Goal: Browse casually

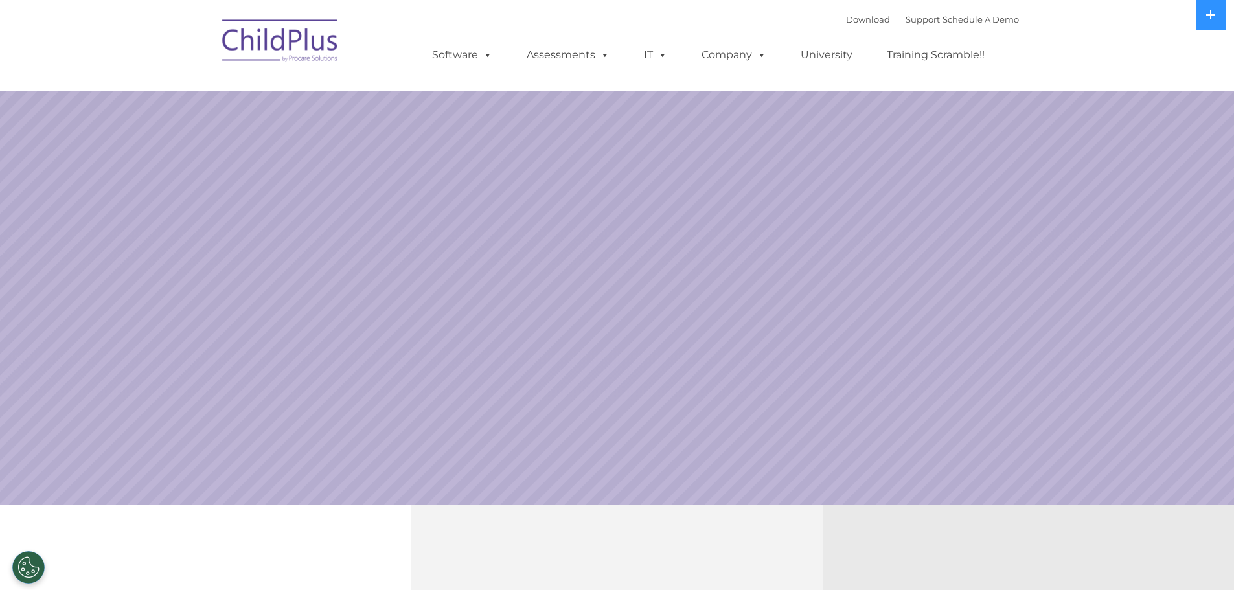
select select "MEDIUM"
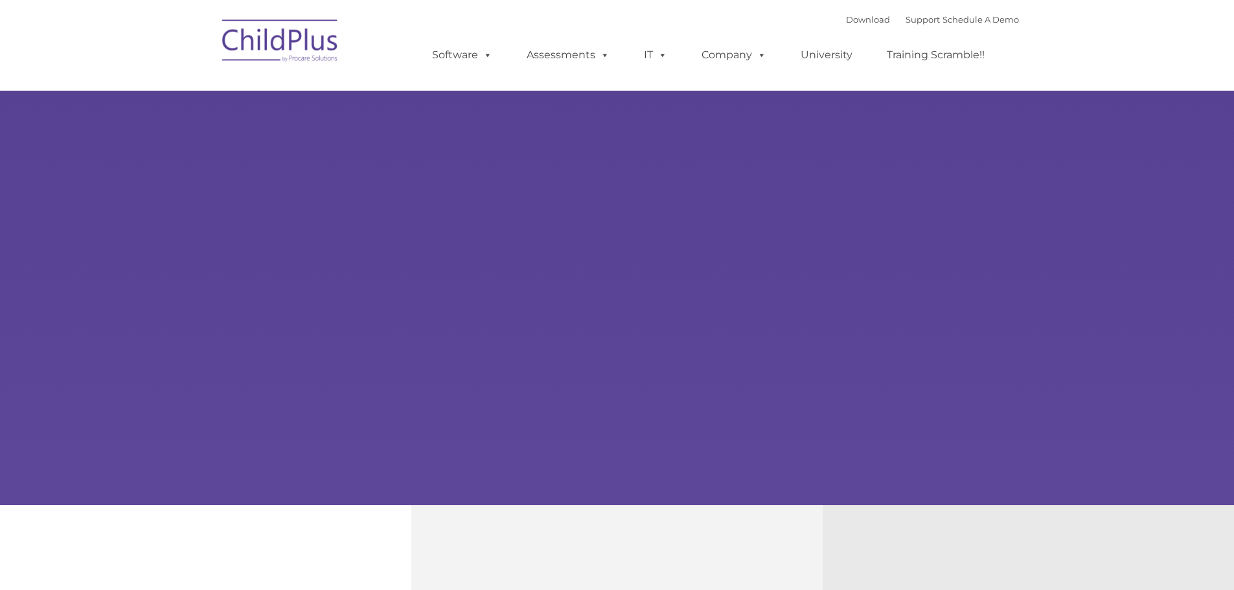
type input ""
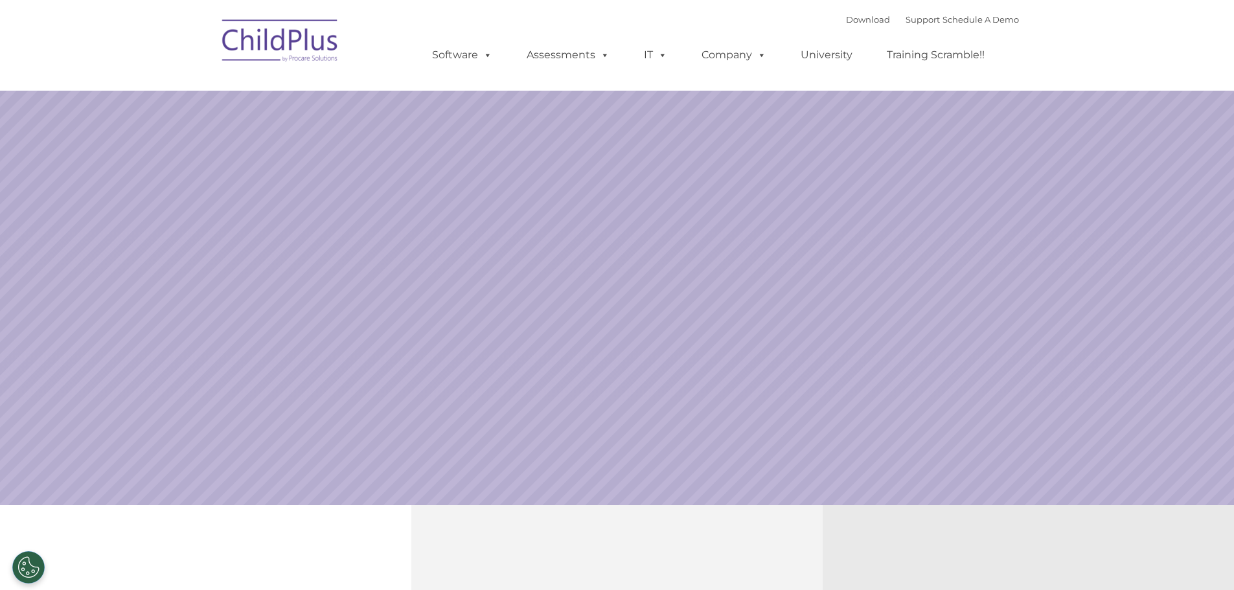
select select "MEDIUM"
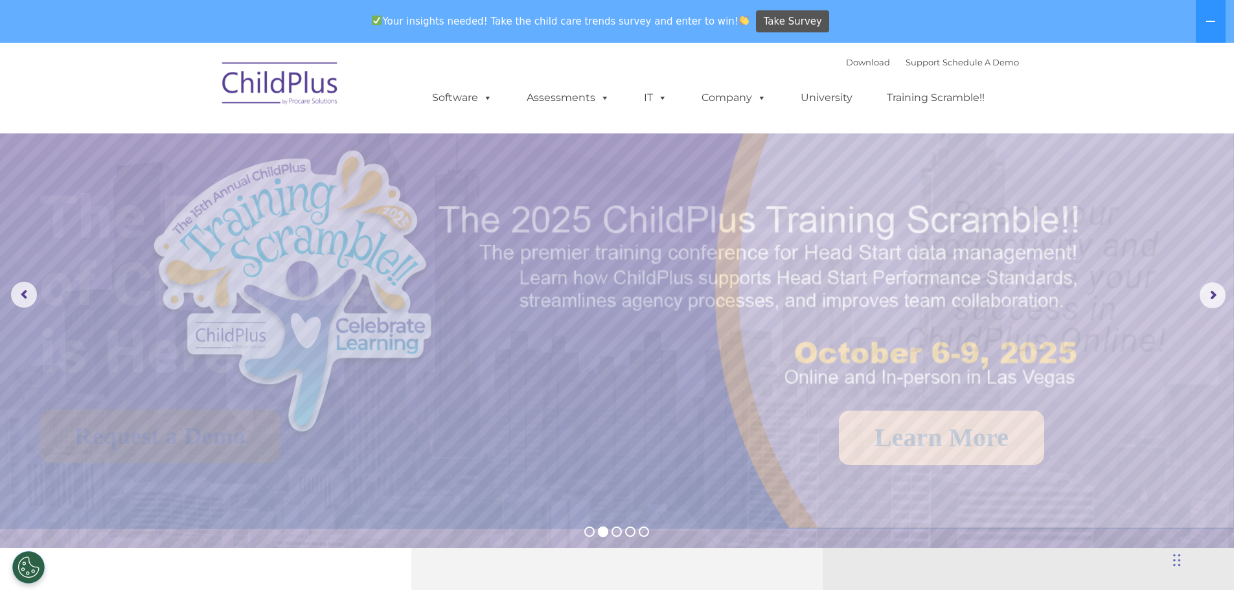
drag, startPoint x: 853, startPoint y: 432, endPoint x: 855, endPoint y: 446, distance: 13.7
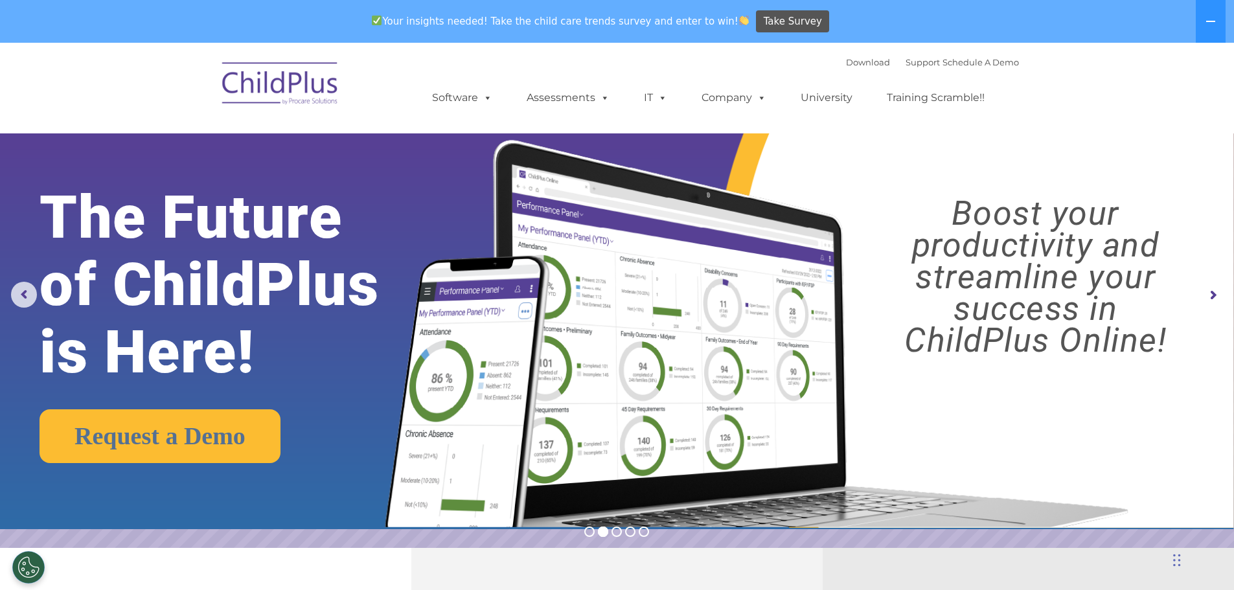
drag, startPoint x: 1067, startPoint y: 0, endPoint x: 1043, endPoint y: 110, distance: 112.1
click at [1043, 110] on nav "Download Support | Schedule A Demo  MENU MENU Software ChildPlus: The original…" at bounding box center [617, 88] width 1234 height 91
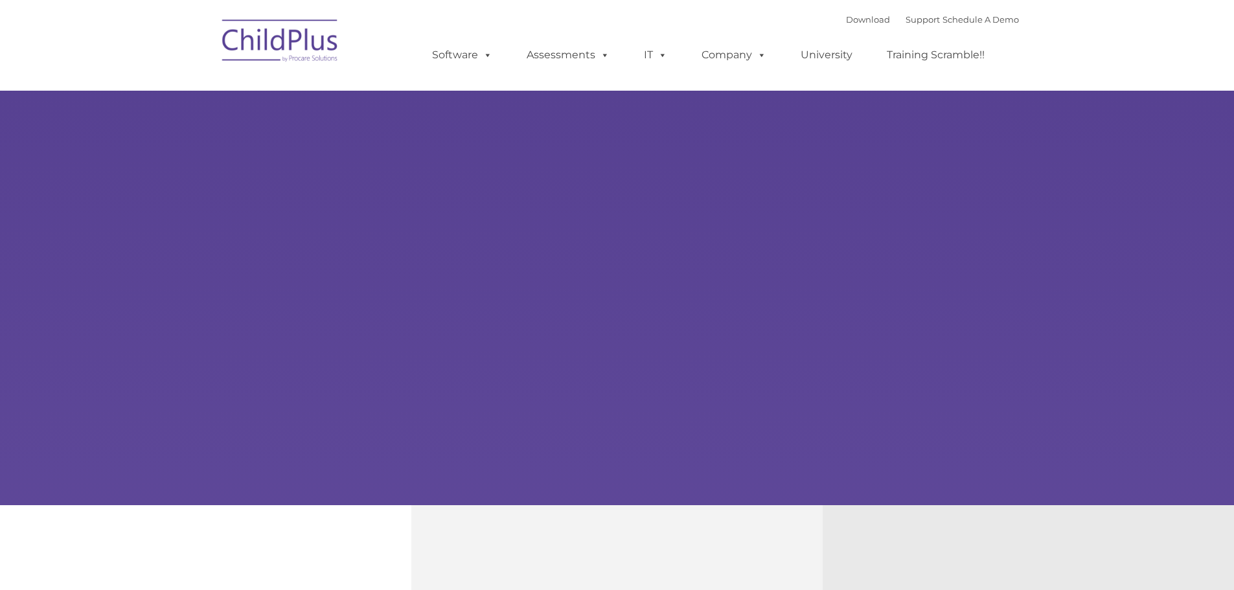
type input ""
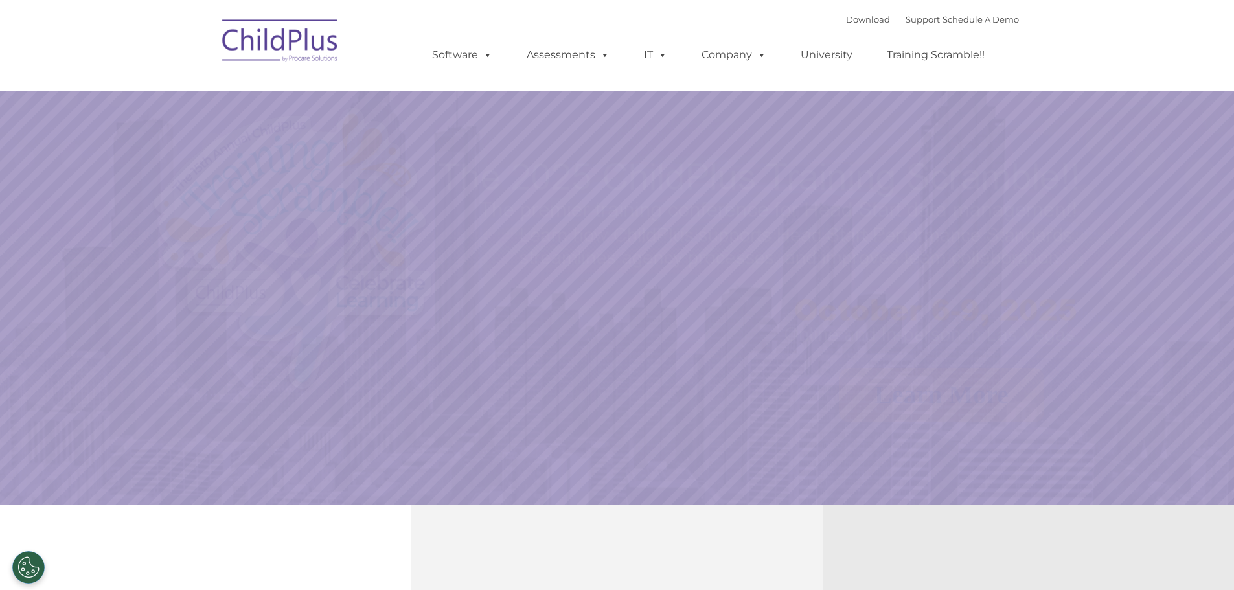
select select "MEDIUM"
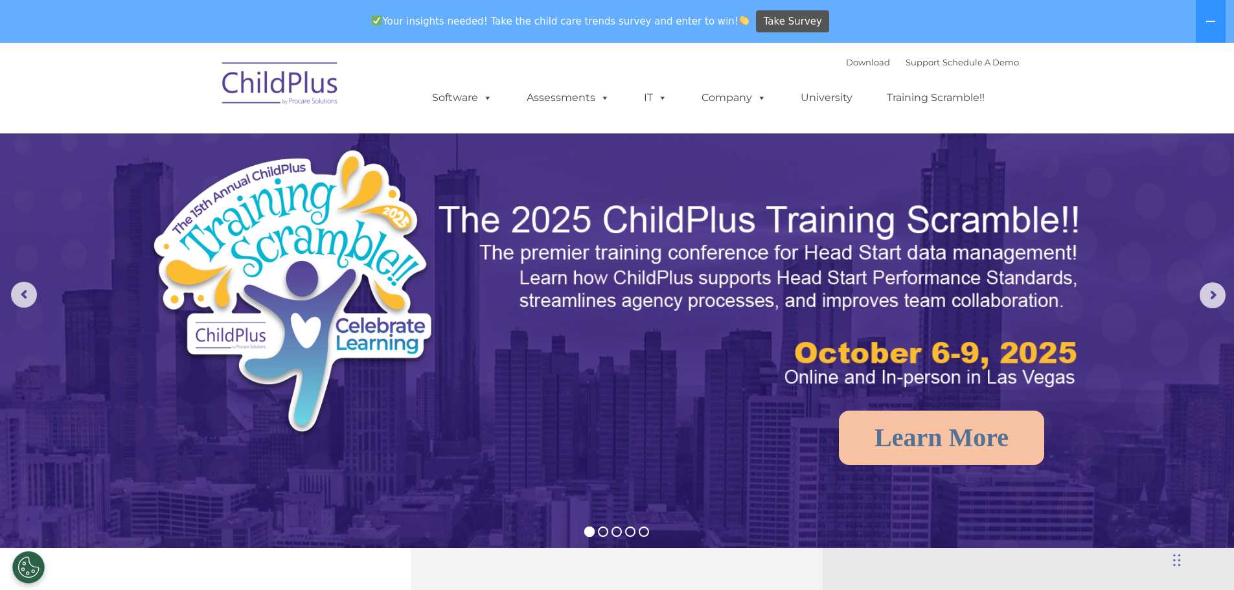
click at [991, 112] on ul "Software ChildPlus: The original and most widely-used Head Start data managemen…" at bounding box center [712, 98] width 613 height 52
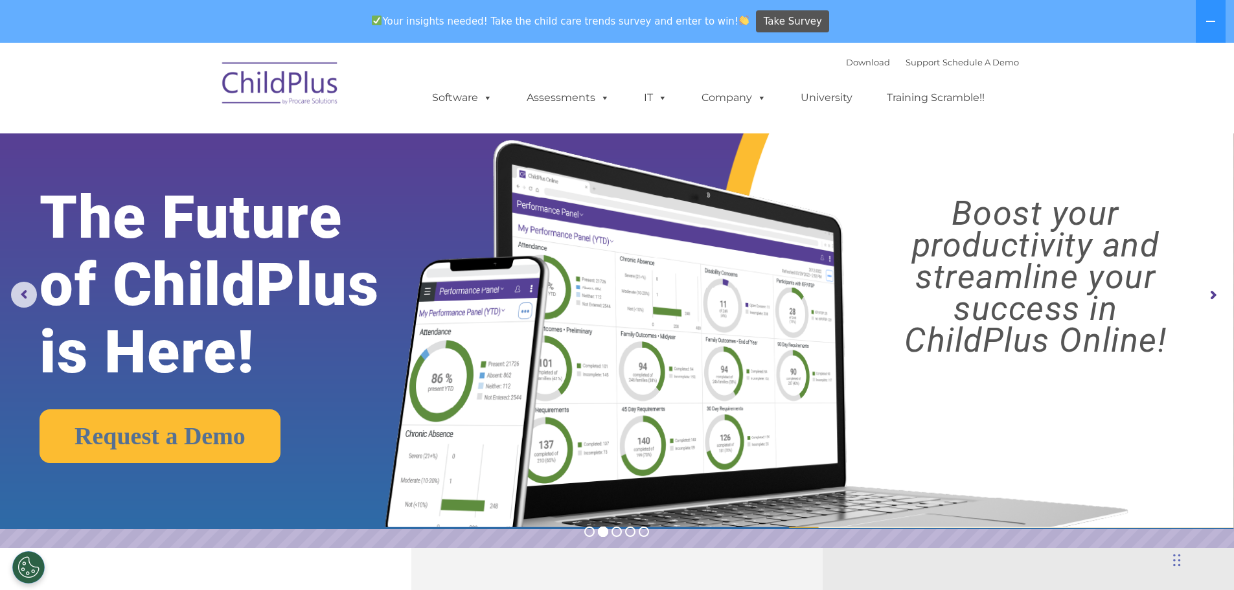
click at [1156, 39] on div "Your insights needed! Take the child care trends survey and enter to win! Take …" at bounding box center [599, 22] width 1198 height 42
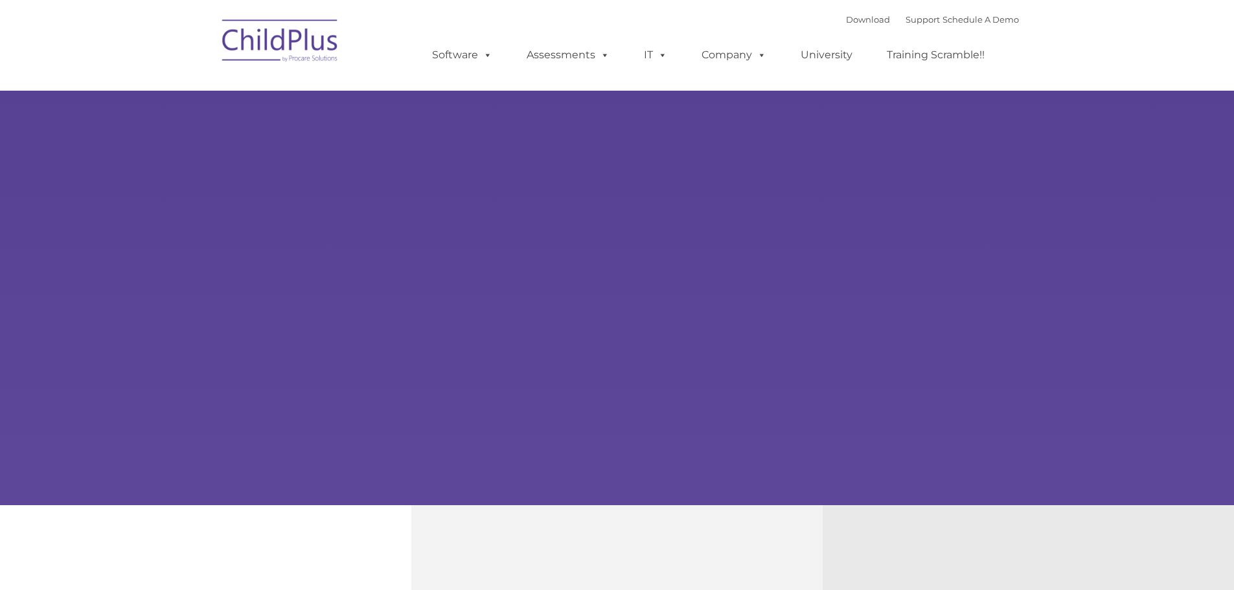
type input ""
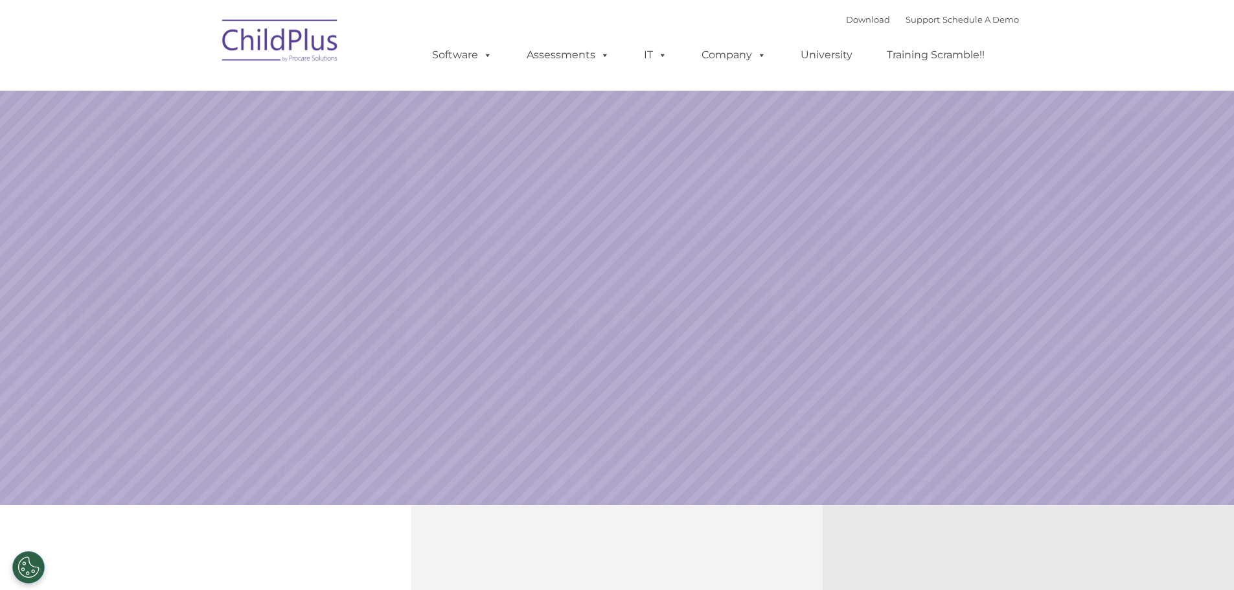
select select "MEDIUM"
